Goal: Transaction & Acquisition: Obtain resource

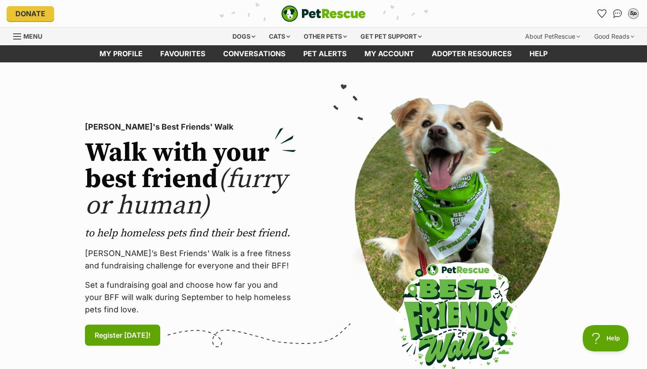
click at [633, 15] on div "SP" at bounding box center [632, 13] width 11 height 11
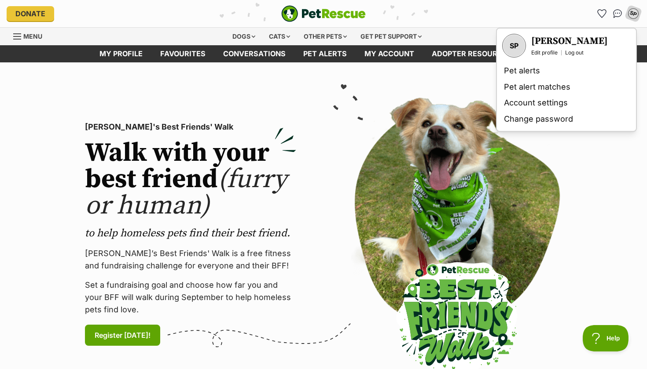
click at [511, 47] on div "SP" at bounding box center [514, 46] width 22 height 22
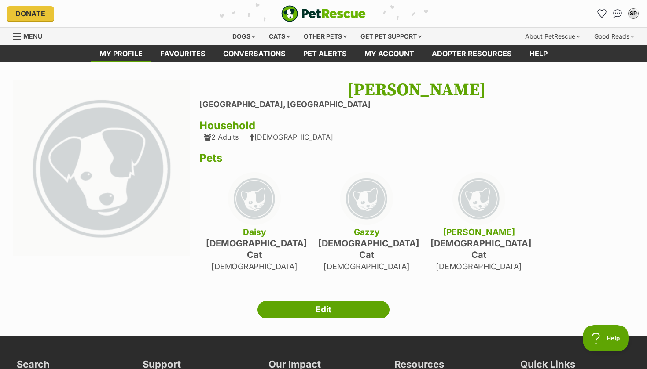
click at [223, 142] on div "[PERSON_NAME] [GEOGRAPHIC_DATA], [GEOGRAPHIC_DATA] Household 2 Adults [DEMOGRAP…" at bounding box center [416, 182] width 434 height 204
click at [227, 133] on div "2 Adults" at bounding box center [221, 137] width 35 height 8
click at [229, 121] on h3 "Household" at bounding box center [416, 126] width 434 height 12
click at [316, 302] on link "Edit" at bounding box center [323, 310] width 132 height 18
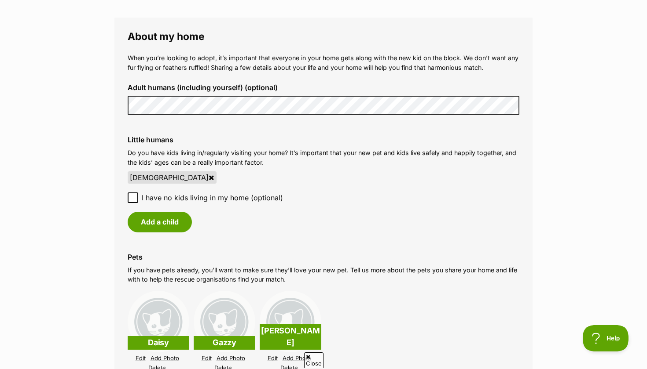
scroll to position [634, 0]
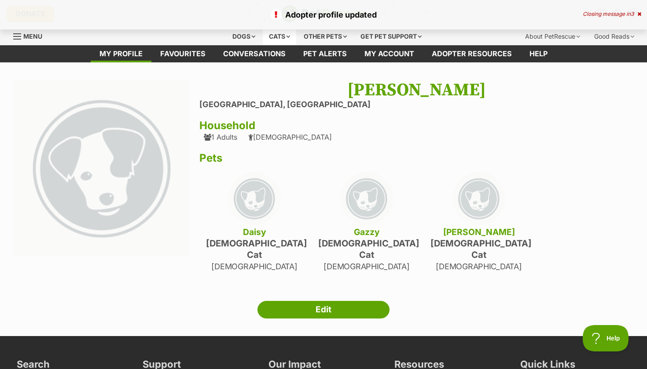
click at [274, 37] on div "Cats" at bounding box center [279, 37] width 33 height 18
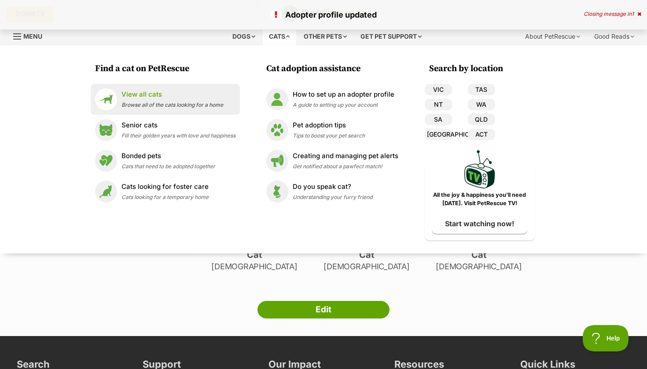
click at [212, 98] on p "View all cats" at bounding box center [172, 95] width 102 height 10
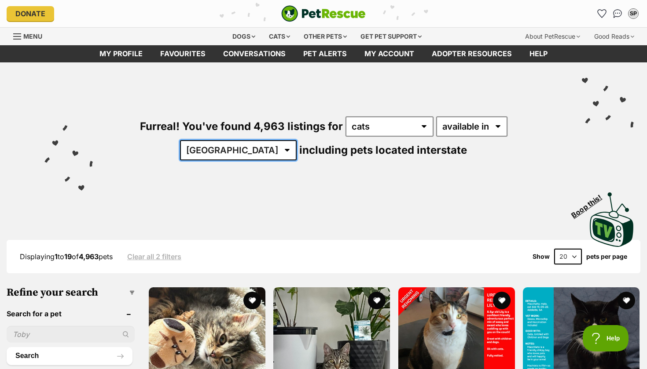
select select "VIC"
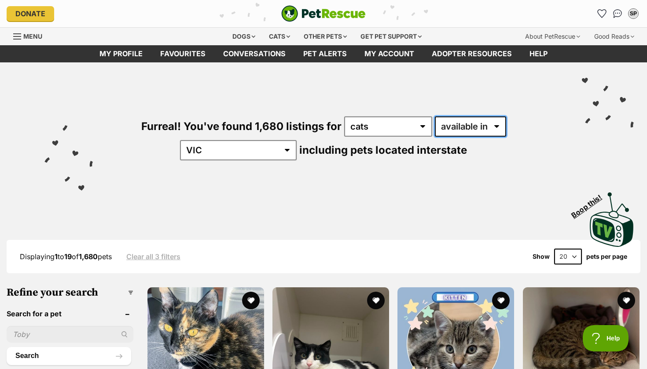
select select "disabled"
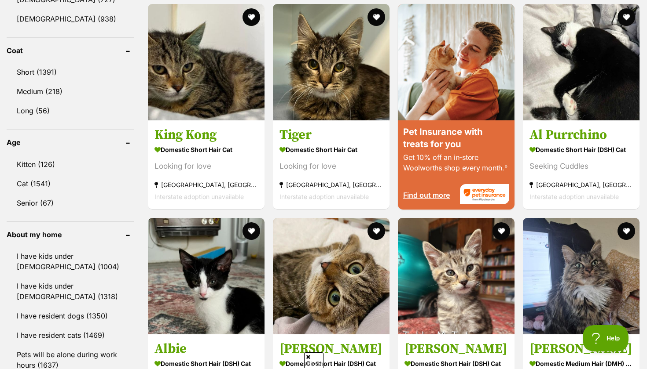
scroll to position [797, 0]
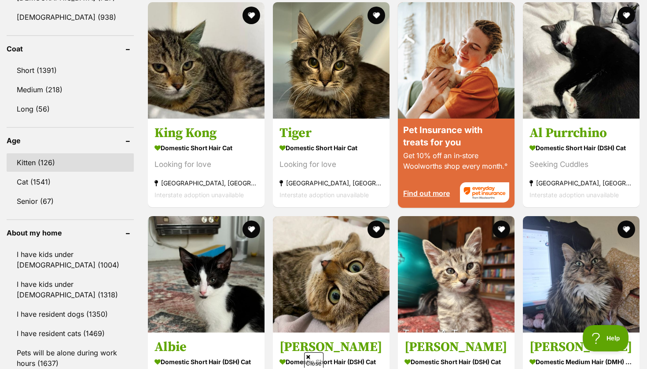
click at [78, 154] on link "Kitten (126)" at bounding box center [70, 163] width 127 height 18
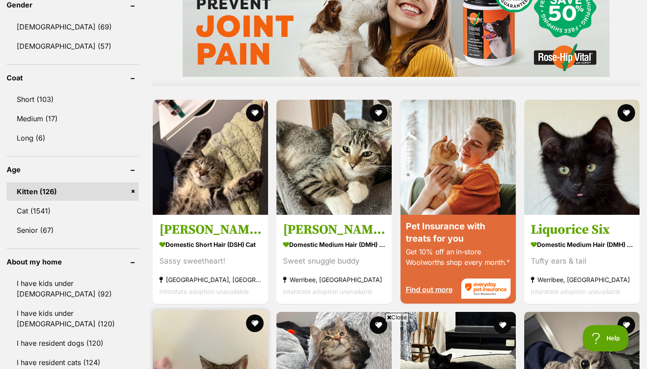
scroll to position [767, 0]
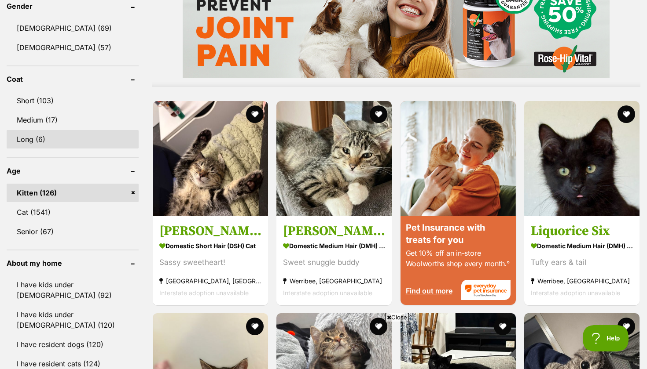
click at [74, 134] on link "Long (6)" at bounding box center [73, 139] width 132 height 18
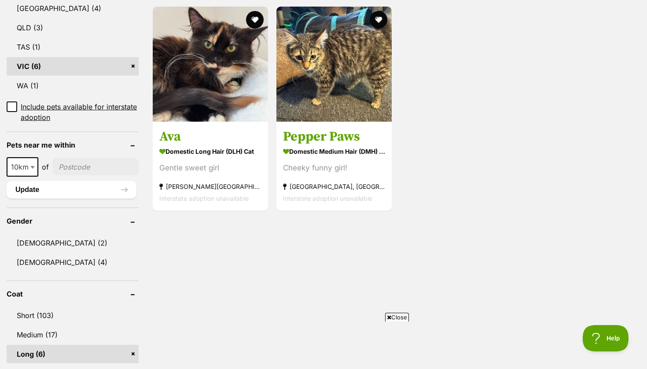
scroll to position [538, 0]
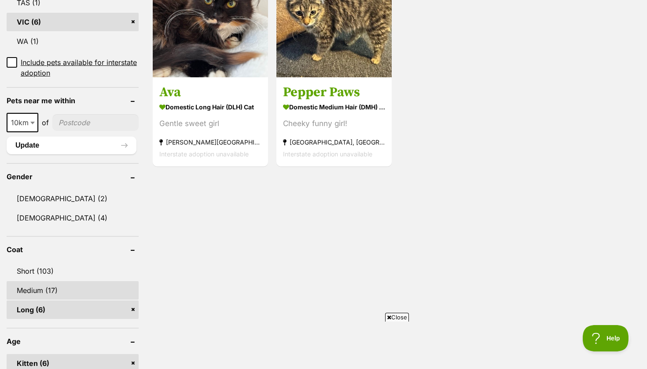
click at [82, 293] on link "Medium (17)" at bounding box center [73, 291] width 132 height 18
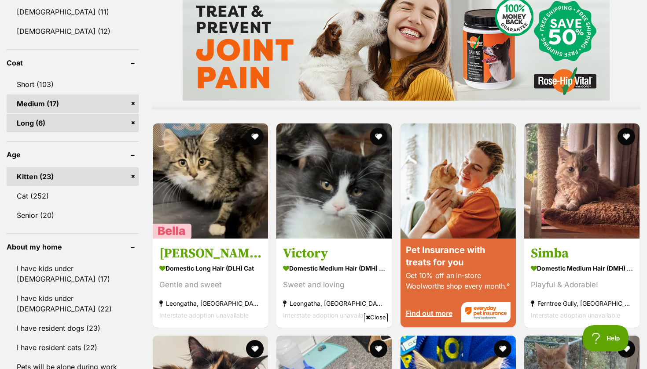
scroll to position [790, 0]
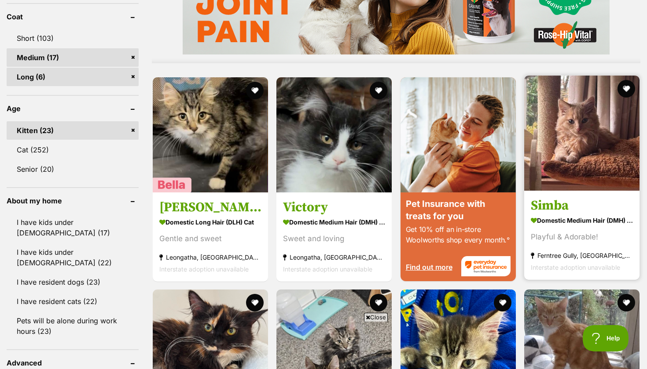
click at [555, 136] on img at bounding box center [581, 133] width 115 height 115
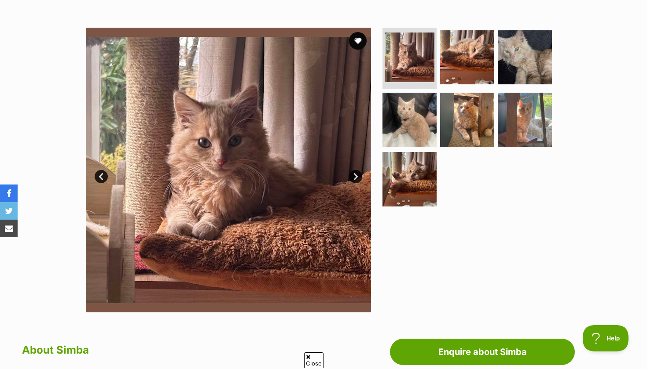
scroll to position [159, 0]
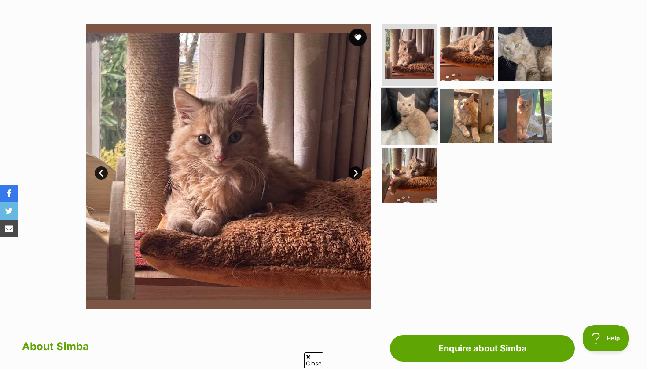
click at [425, 121] on img at bounding box center [409, 116] width 57 height 57
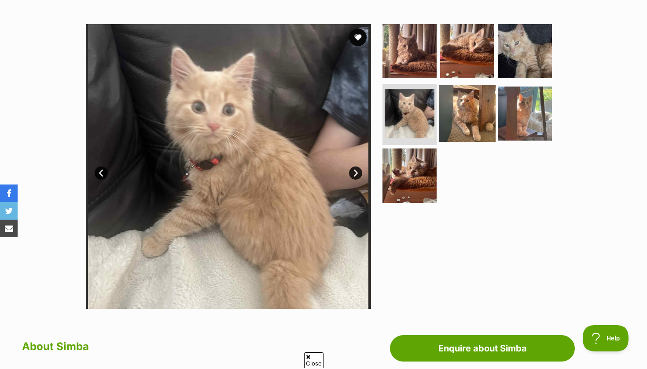
click at [461, 117] on img at bounding box center [467, 113] width 57 height 57
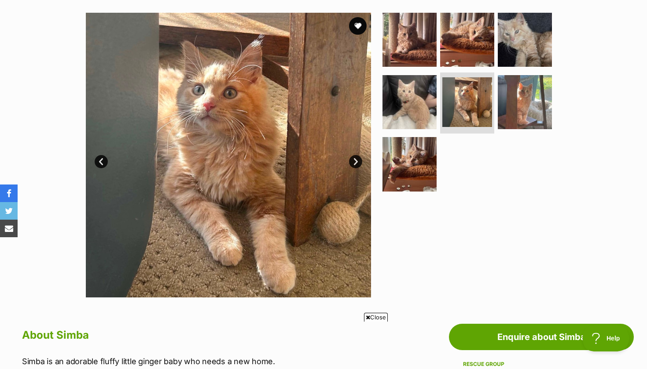
scroll to position [161, 0]
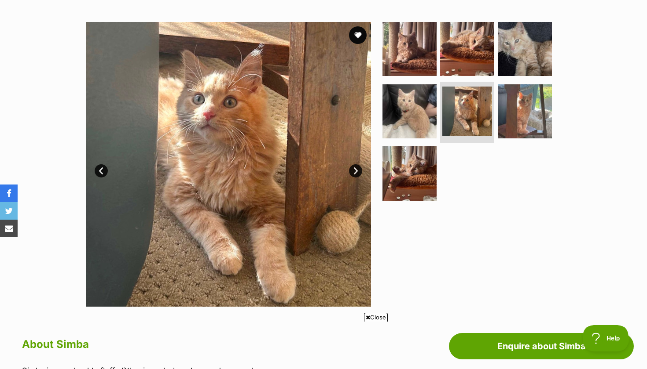
click at [368, 317] on icon at bounding box center [368, 318] width 4 height 6
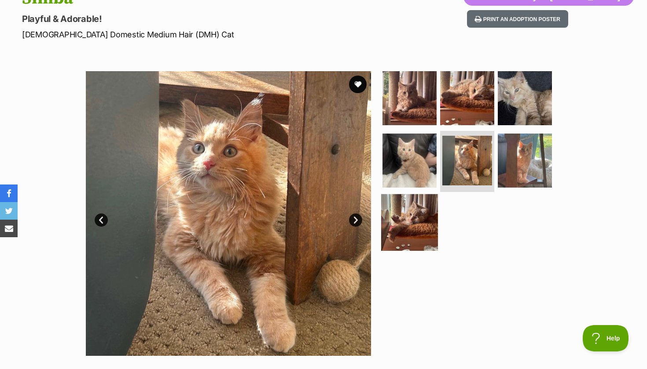
scroll to position [0, 0]
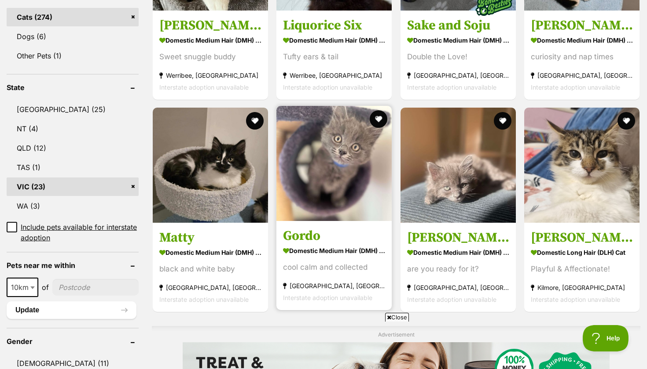
scroll to position [392, 0]
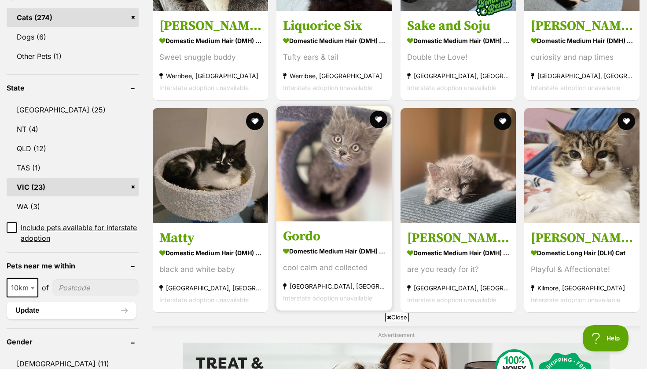
click at [322, 145] on img at bounding box center [333, 163] width 115 height 115
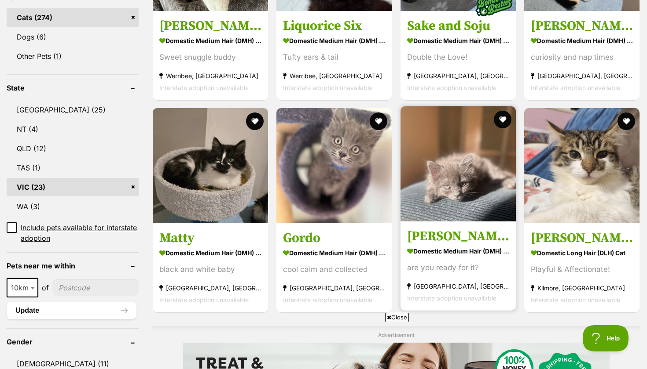
click at [434, 172] on img at bounding box center [457, 163] width 115 height 115
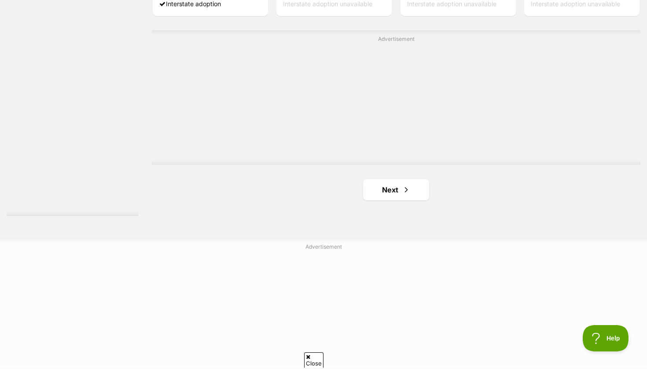
scroll to position [0, 0]
click at [381, 187] on link "Next" at bounding box center [396, 189] width 66 height 21
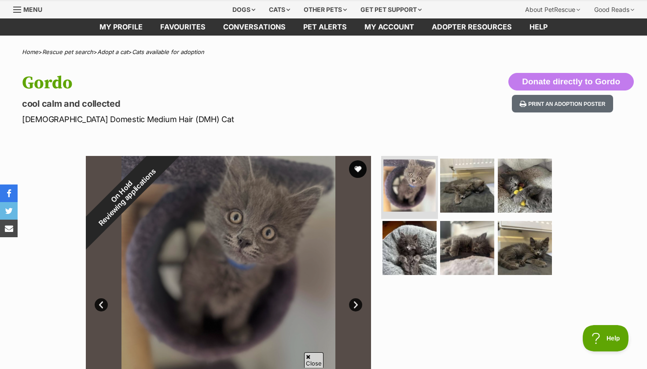
scroll to position [43, 0]
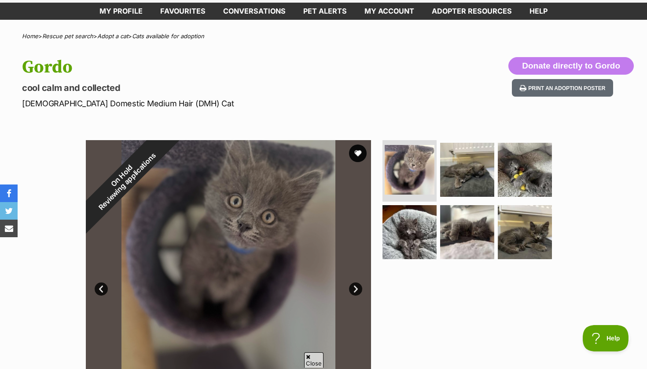
click at [355, 285] on link "Next" at bounding box center [355, 289] width 13 height 13
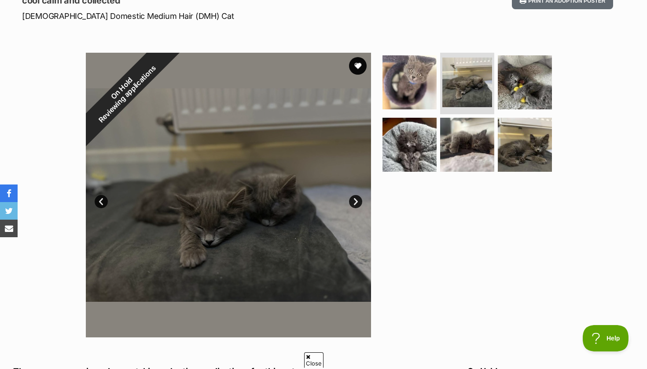
scroll to position [139, 0]
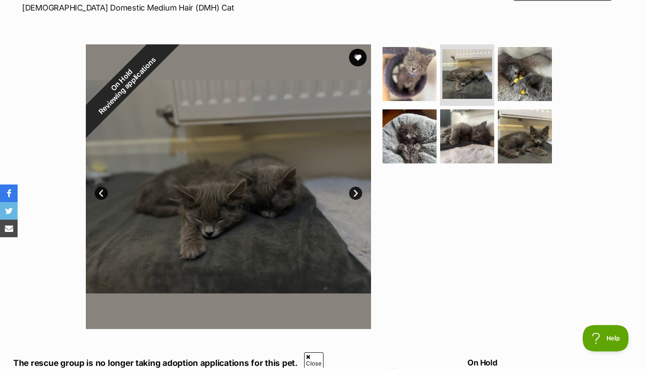
click at [353, 189] on link "Next" at bounding box center [355, 193] width 13 height 13
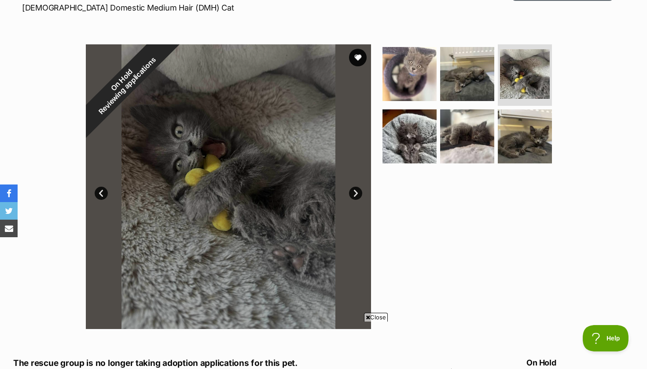
click at [352, 189] on link "Next" at bounding box center [355, 193] width 13 height 13
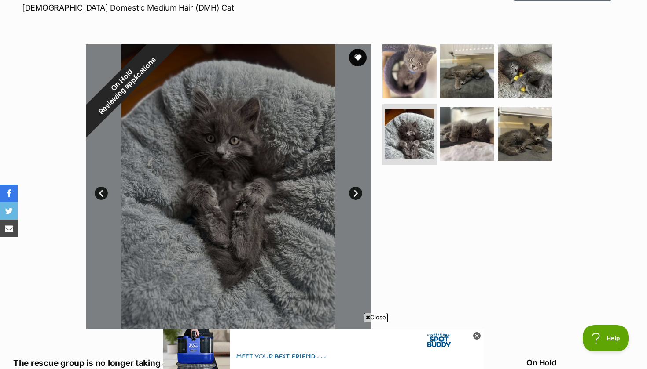
scroll to position [0, 0]
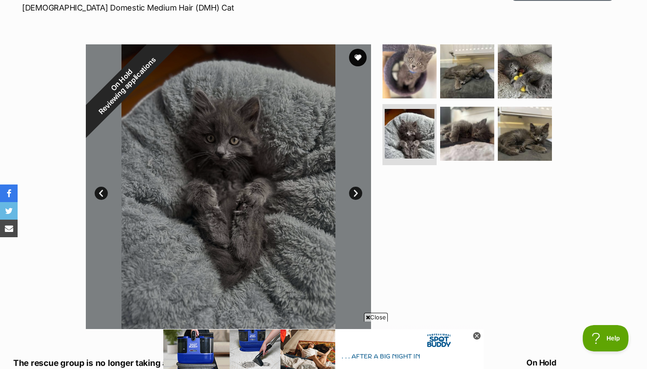
click at [351, 190] on link "Next" at bounding box center [355, 193] width 13 height 13
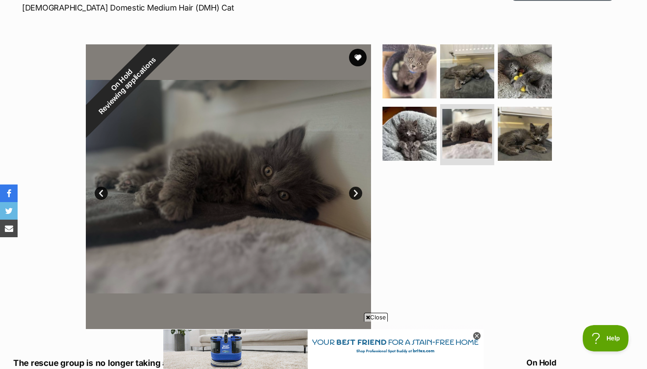
click at [351, 190] on link "Next" at bounding box center [355, 193] width 13 height 13
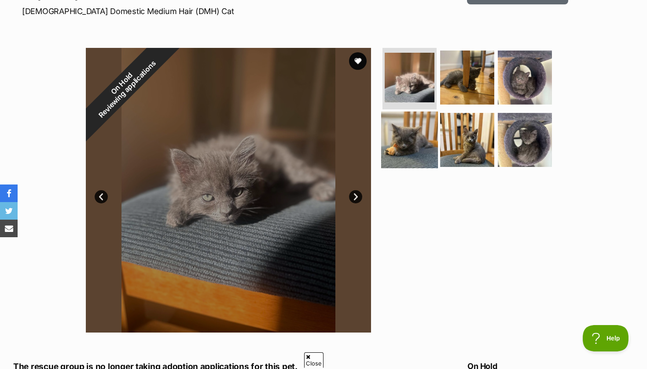
click at [406, 124] on img at bounding box center [409, 139] width 57 height 57
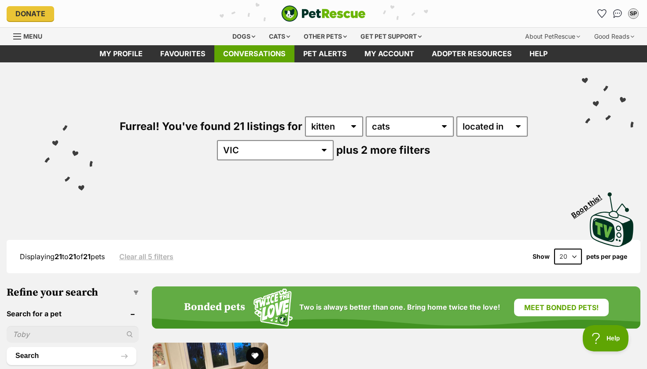
click at [246, 50] on link "Conversations" at bounding box center [254, 53] width 80 height 17
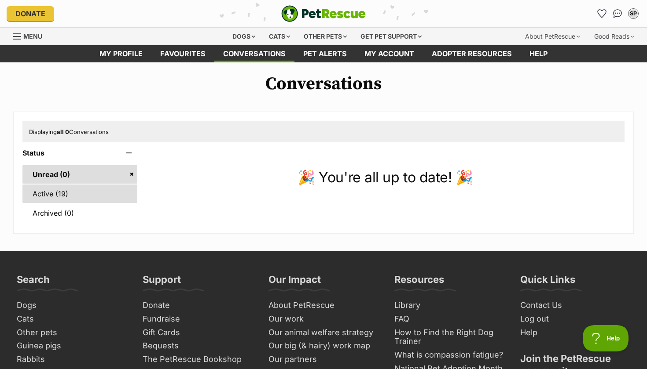
click at [98, 189] on link "Active (19)" at bounding box center [79, 194] width 115 height 18
click at [105, 193] on link "Active (19)" at bounding box center [79, 194] width 115 height 18
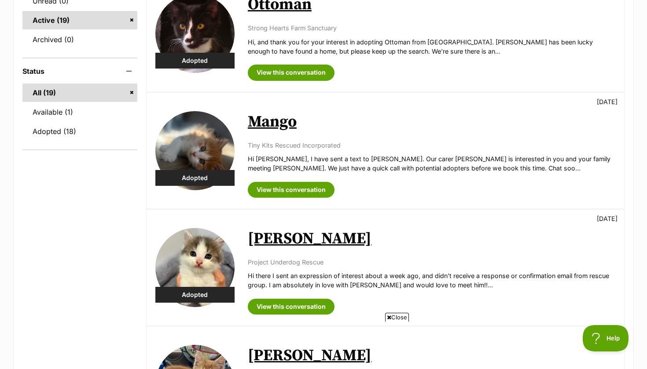
scroll to position [182, 0]
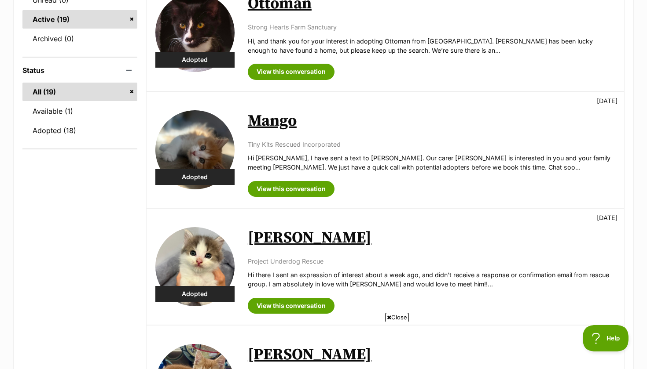
click at [257, 124] on link "Mango" at bounding box center [272, 121] width 49 height 20
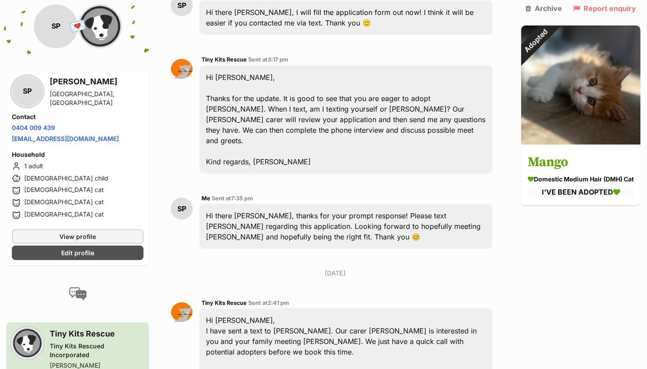
scroll to position [778, 0]
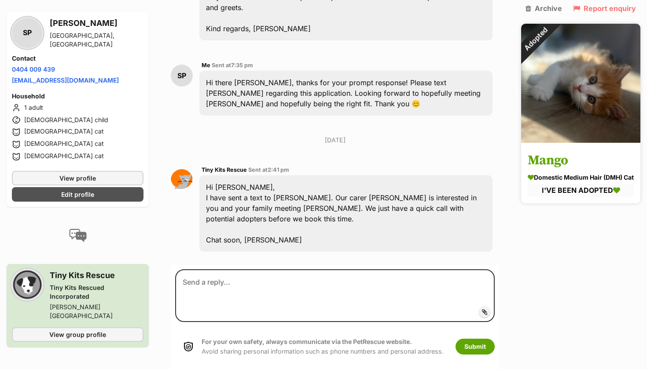
click at [551, 54] on div "Adopted" at bounding box center [536, 39] width 30 height 30
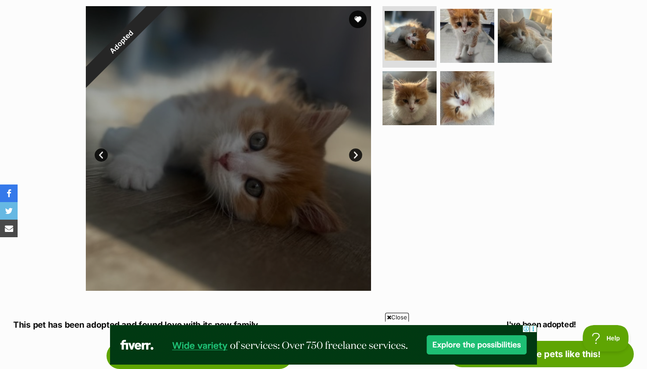
click at [401, 316] on span "Close" at bounding box center [397, 317] width 24 height 9
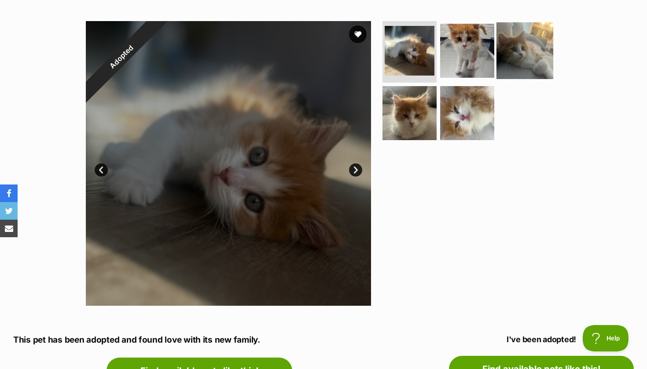
click at [507, 63] on img at bounding box center [524, 50] width 57 height 57
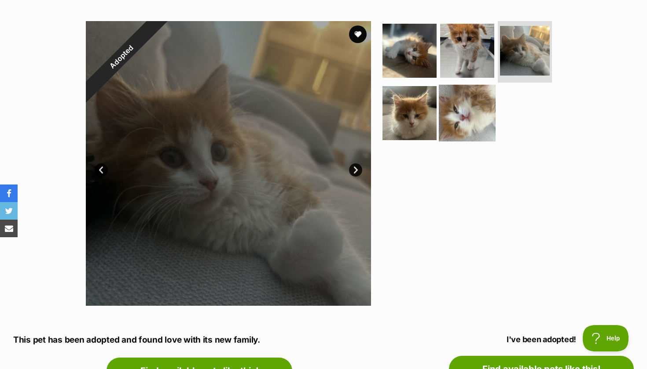
click at [464, 104] on img at bounding box center [467, 112] width 57 height 57
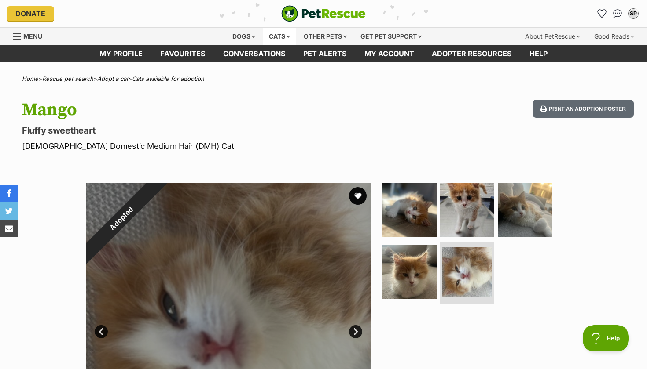
click at [274, 34] on div "Cats" at bounding box center [279, 37] width 33 height 18
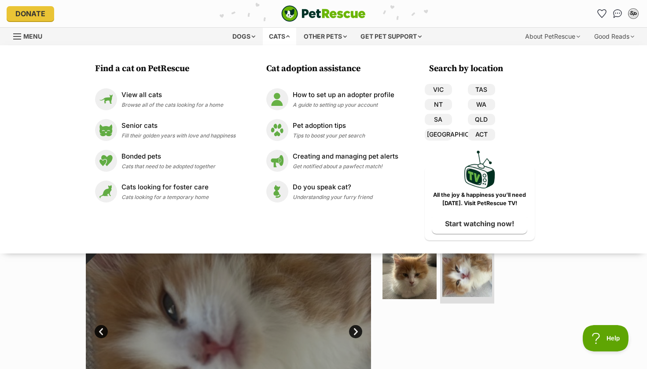
click at [629, 15] on div "SP" at bounding box center [632, 13] width 11 height 11
